Goal: Check status

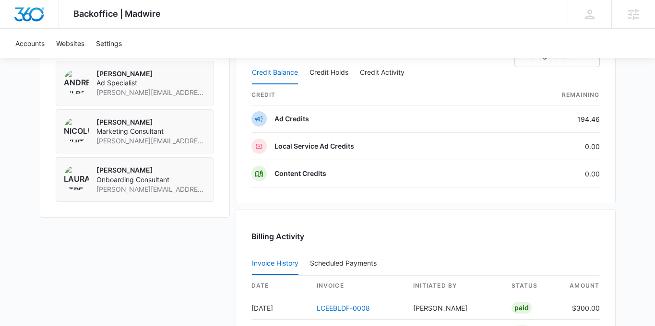
scroll to position [762, 0]
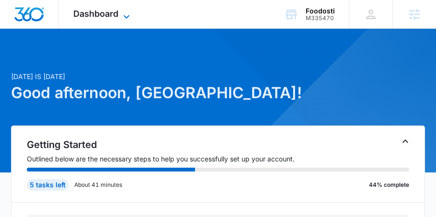
click at [125, 18] on icon at bounding box center [127, 17] width 12 height 12
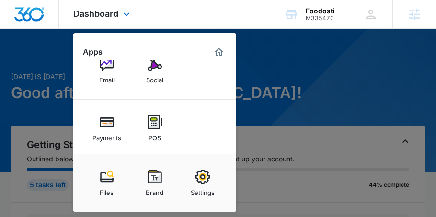
scroll to position [118, 0]
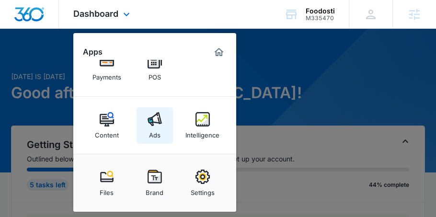
click at [155, 119] on img at bounding box center [155, 119] width 14 height 14
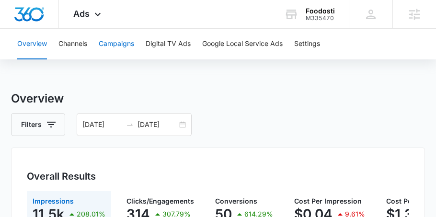
click at [120, 47] on button "Campaigns" at bounding box center [116, 44] width 35 height 31
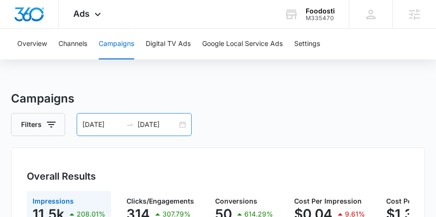
click at [181, 127] on div "09/23/2025 09/30/2025" at bounding box center [134, 124] width 115 height 23
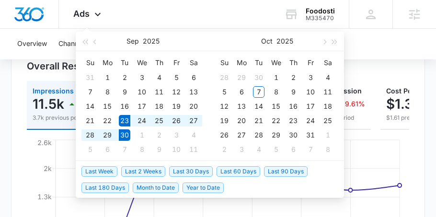
scroll to position [113, 0]
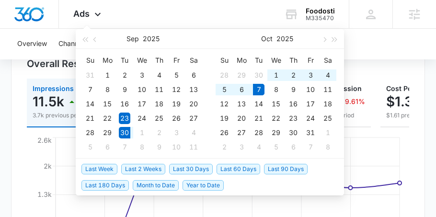
click at [105, 169] on span "Last Week" at bounding box center [100, 169] width 36 height 11
type input "09/30/2025"
type input "10/07/2025"
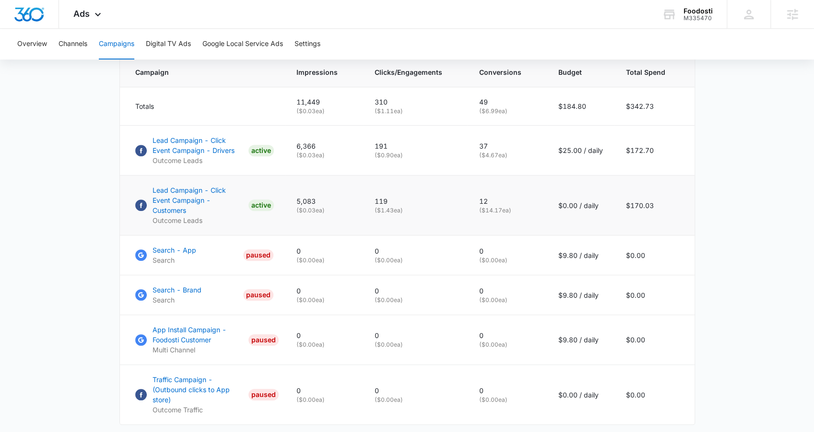
scroll to position [407, 0]
